Goal: Transaction & Acquisition: Purchase product/service

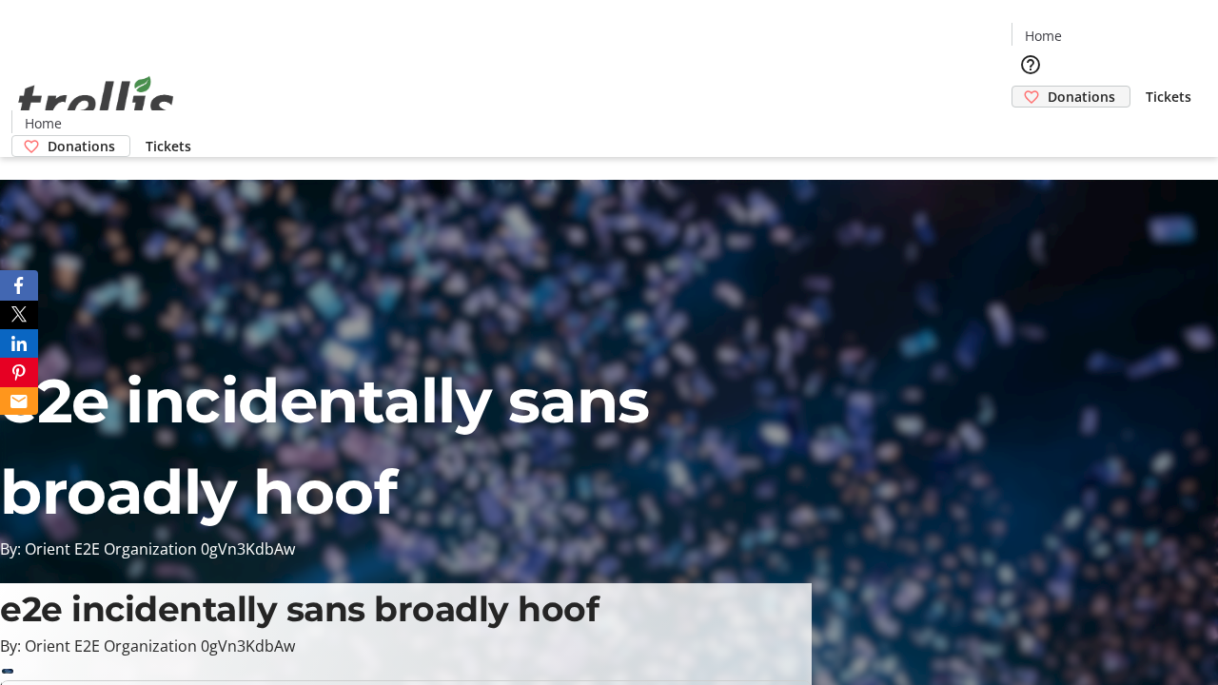
click at [1048, 87] on span "Donations" at bounding box center [1082, 97] width 68 height 20
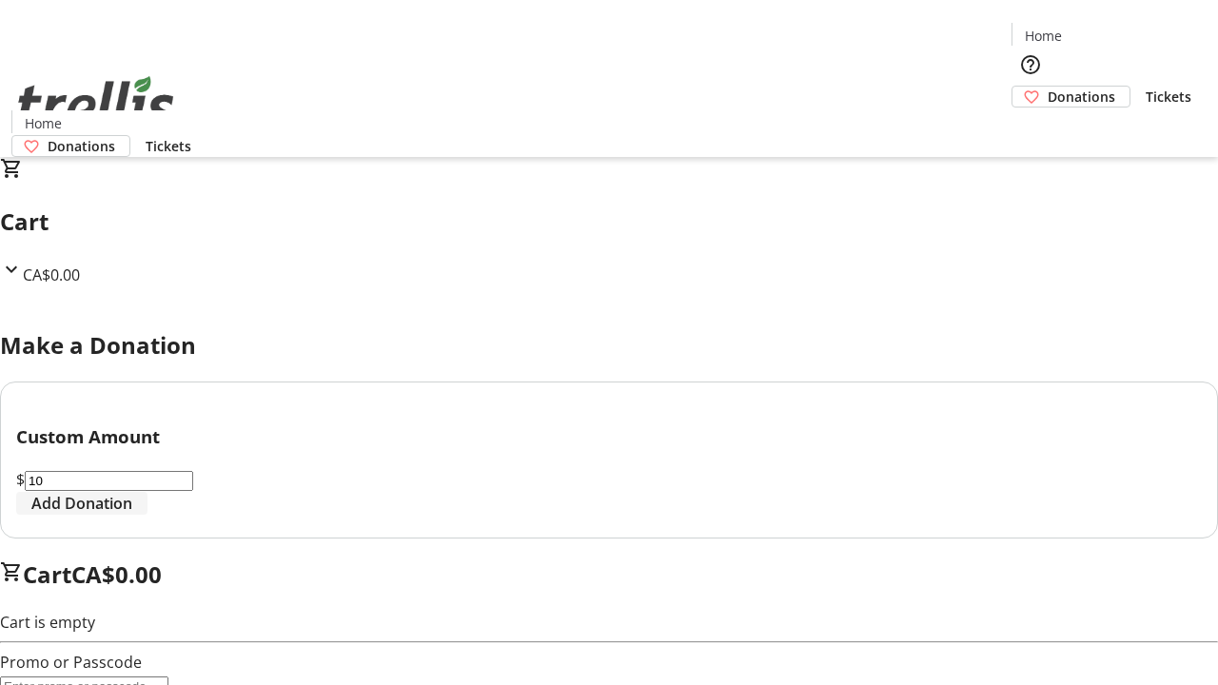
click at [132, 515] on span "Add Donation" at bounding box center [81, 503] width 101 height 23
